Goal: Navigation & Orientation: Go to known website

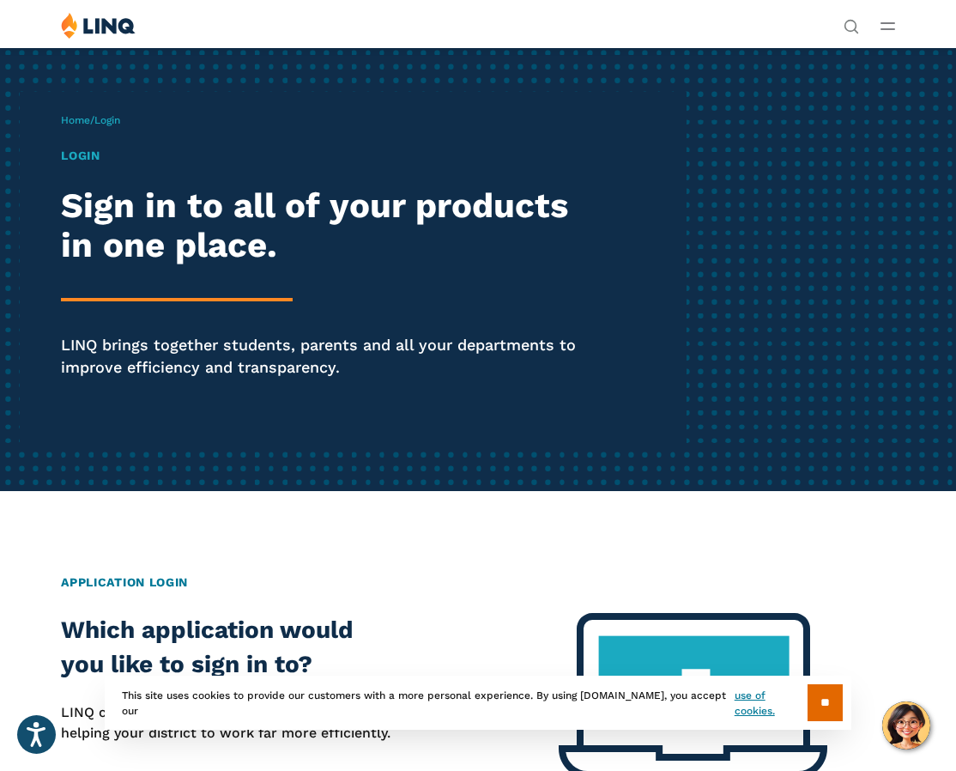
drag, startPoint x: 464, startPoint y: 391, endPoint x: 655, endPoint y: 375, distance: 191.2
click at [82, 150] on h1 "Login" at bounding box center [323, 156] width 525 height 18
click at [82, 157] on h1 "Login" at bounding box center [323, 156] width 525 height 18
click at [117, 221] on h2 "Sign in to all of your products in one place." at bounding box center [323, 226] width 525 height 80
click at [110, 121] on span "Login" at bounding box center [107, 120] width 26 height 12
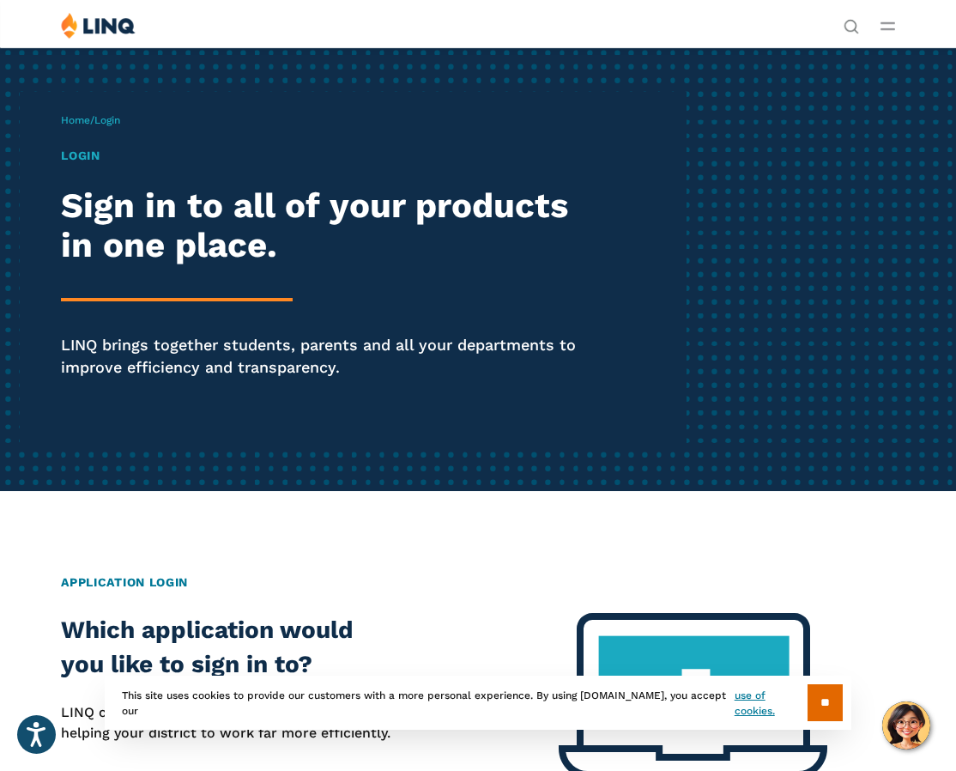
click at [114, 113] on p "Home / Login" at bounding box center [90, 119] width 59 height 15
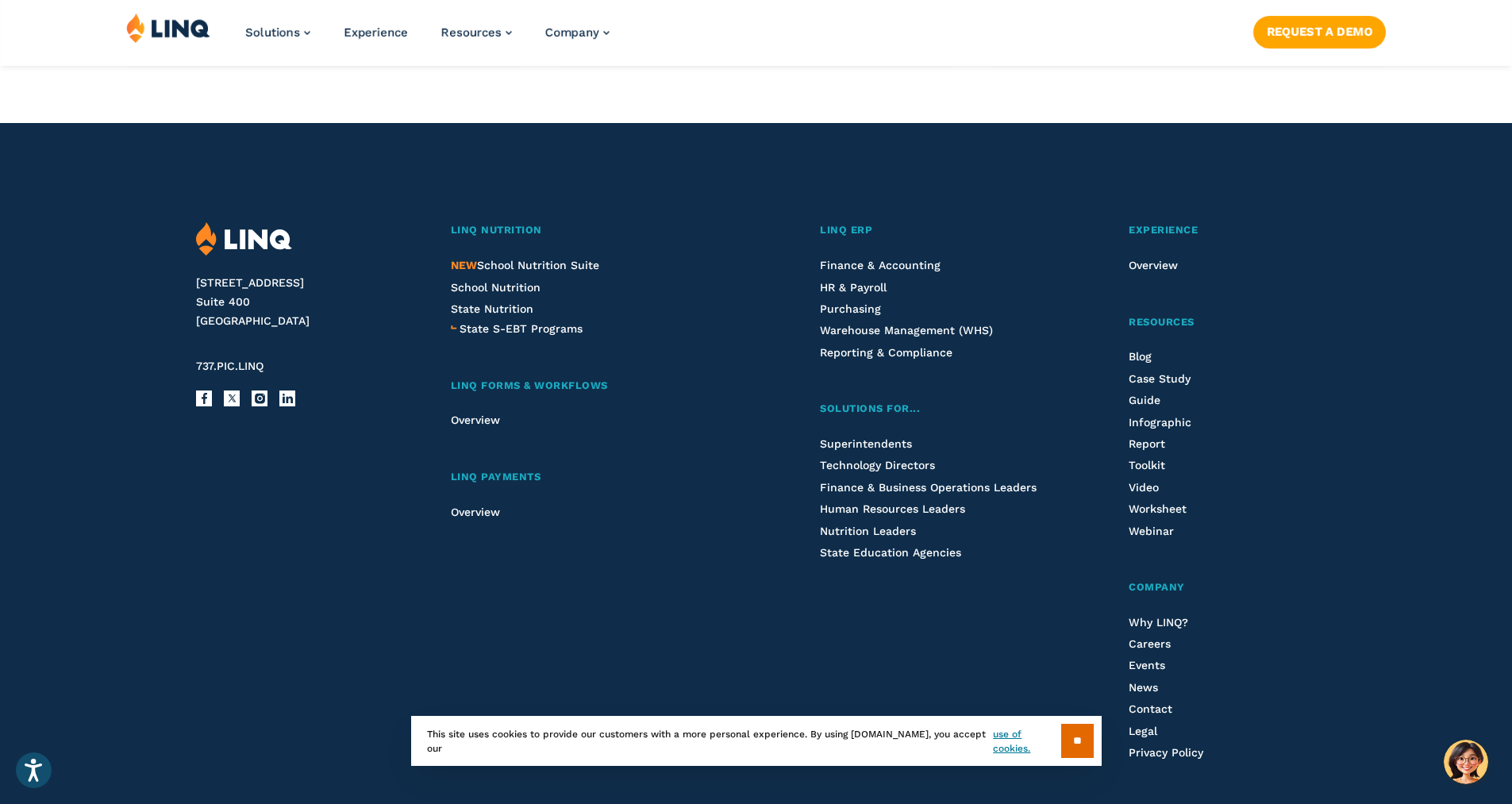
scroll to position [1694, 0]
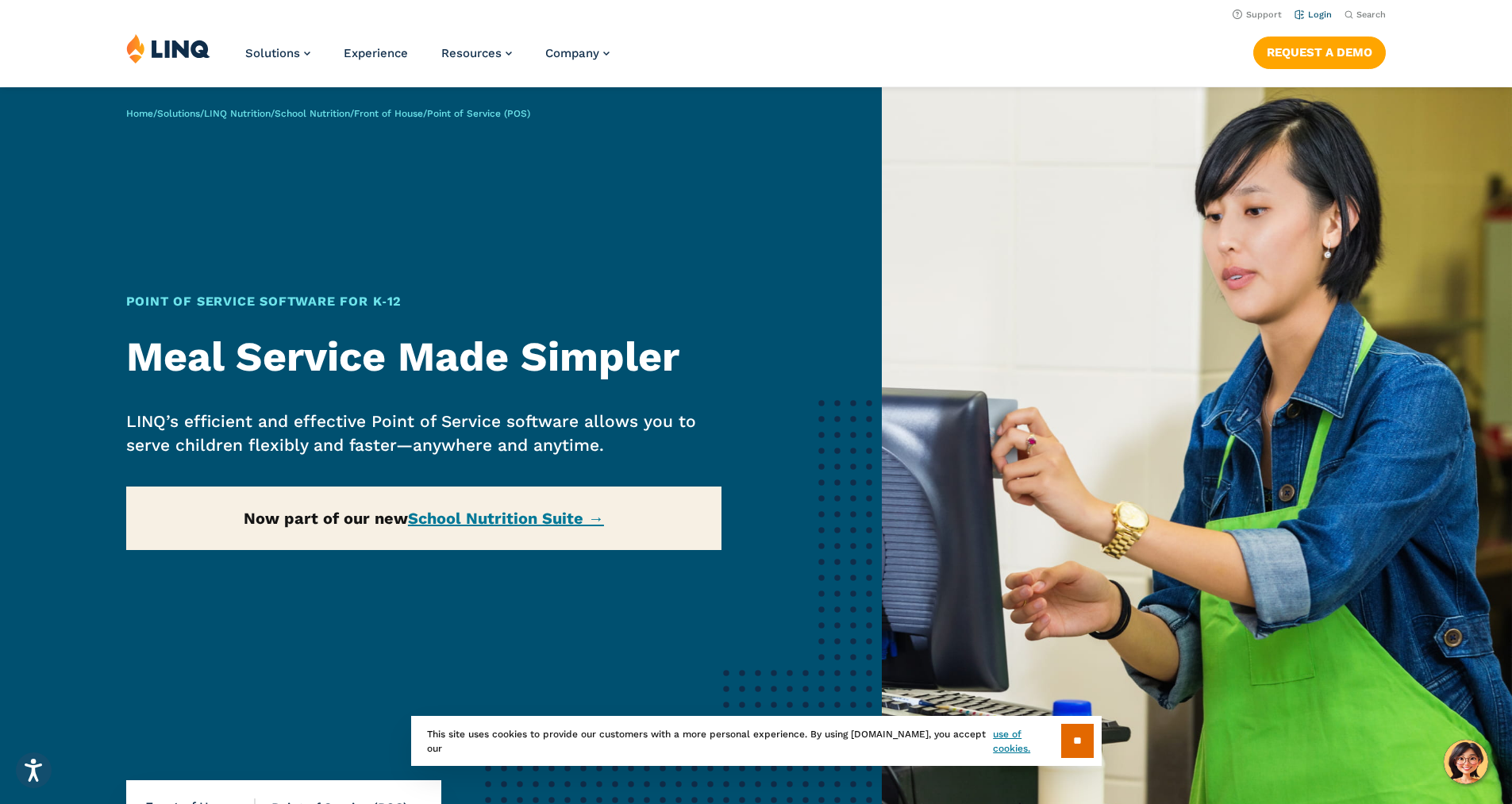
click at [1305, 15] on link "Login" at bounding box center [1313, 14] width 37 height 10
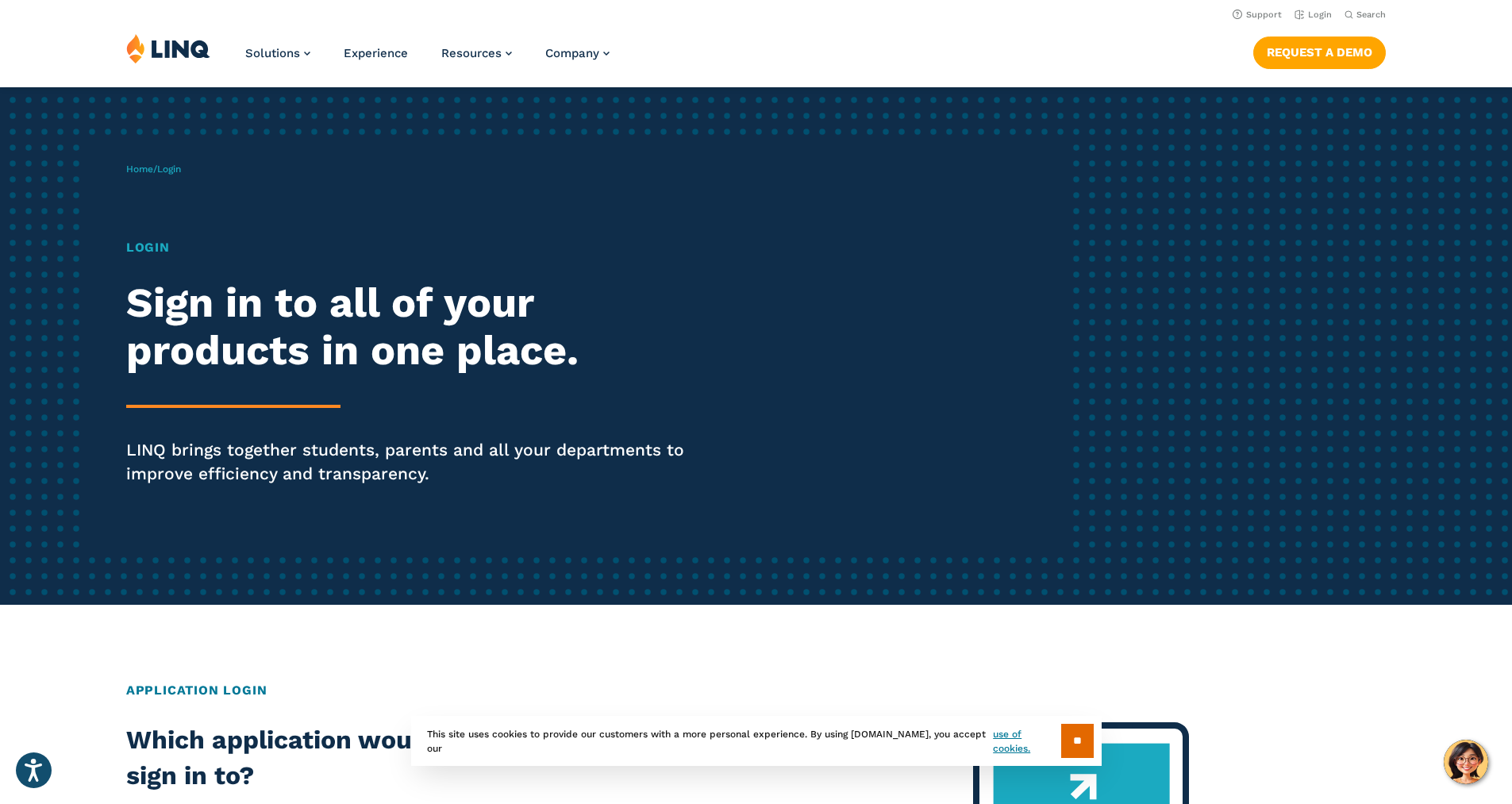
click at [836, 444] on div "Home / Login Login Sign in to all of your products in one place. LINQ brings to…" at bounding box center [597, 345] width 944 height 406
click at [1109, 328] on div "Home / Login Login Sign in to all of your products in one place. LINQ brings to…" at bounding box center [756, 346] width 1512 height 518
click at [882, 273] on div "Home / Login Login Sign in to all of your products in one place. LINQ brings to…" at bounding box center [597, 345] width 944 height 406
click at [777, 373] on div "Home / Login Login Sign in to all of your products in one place. LINQ brings to…" at bounding box center [597, 345] width 944 height 406
